Goal: Information Seeking & Learning: Check status

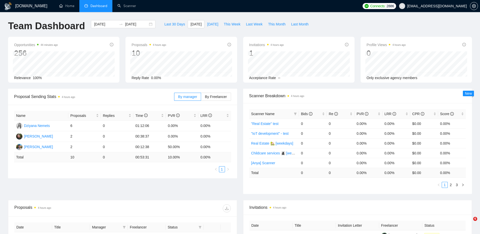
click at [137, 89] on div "Proposal Sending Stats 4 hours ago By manager By Freelancer Name Proposals Repl…" at bounding box center [240, 144] width 470 height 111
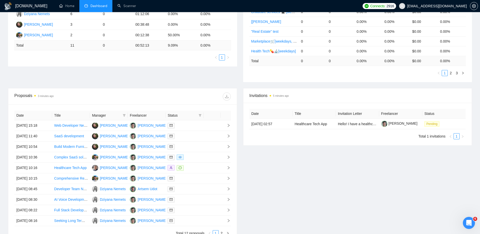
scroll to position [117, 0]
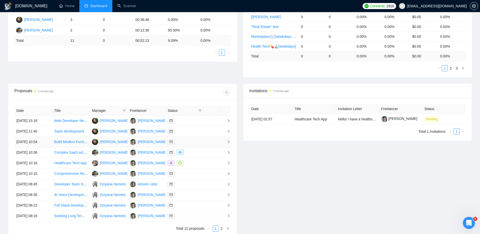
click at [198, 140] on div at bounding box center [185, 142] width 34 height 6
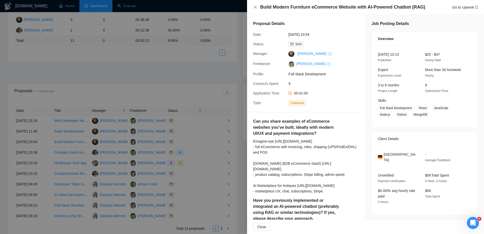
click at [192, 134] on div at bounding box center [242, 117] width 484 height 234
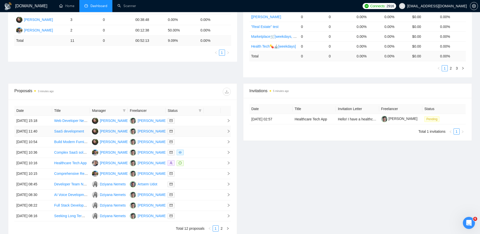
click at [192, 131] on div at bounding box center [185, 132] width 34 height 6
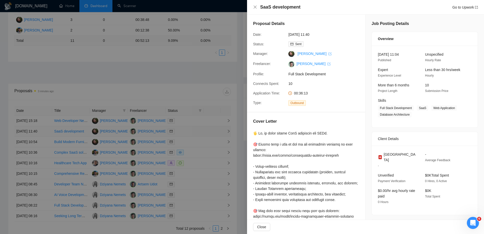
click at [192, 131] on div at bounding box center [242, 117] width 484 height 234
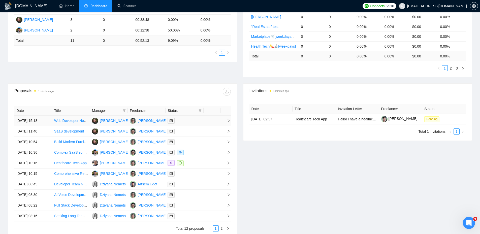
click at [193, 125] on td at bounding box center [185, 121] width 38 height 11
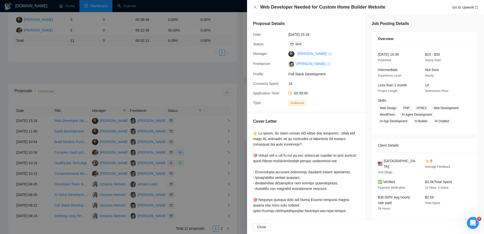
click at [193, 125] on div at bounding box center [242, 117] width 484 height 234
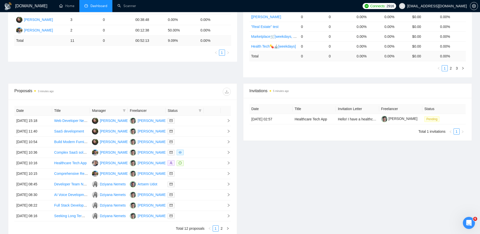
click at [166, 76] on div "Proposal Sending Stats 3 minutes ago By manager By Freelancer Name Proposals Re…" at bounding box center [240, 27] width 470 height 111
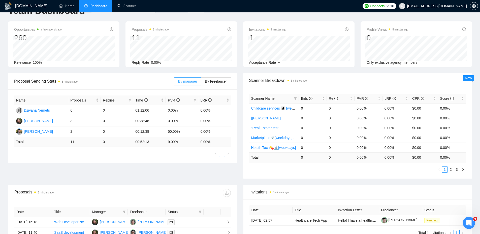
scroll to position [0, 0]
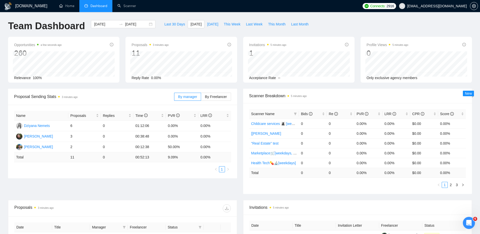
click at [209, 38] on div "Proposals 3 minutes ago 11 [DATE] Sent 11 Reply Rate 0.00%" at bounding box center [181, 60] width 111 height 46
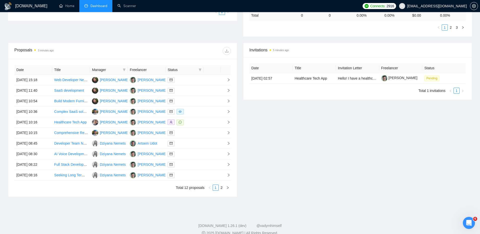
scroll to position [165, 0]
